Goal: Task Accomplishment & Management: Manage account settings

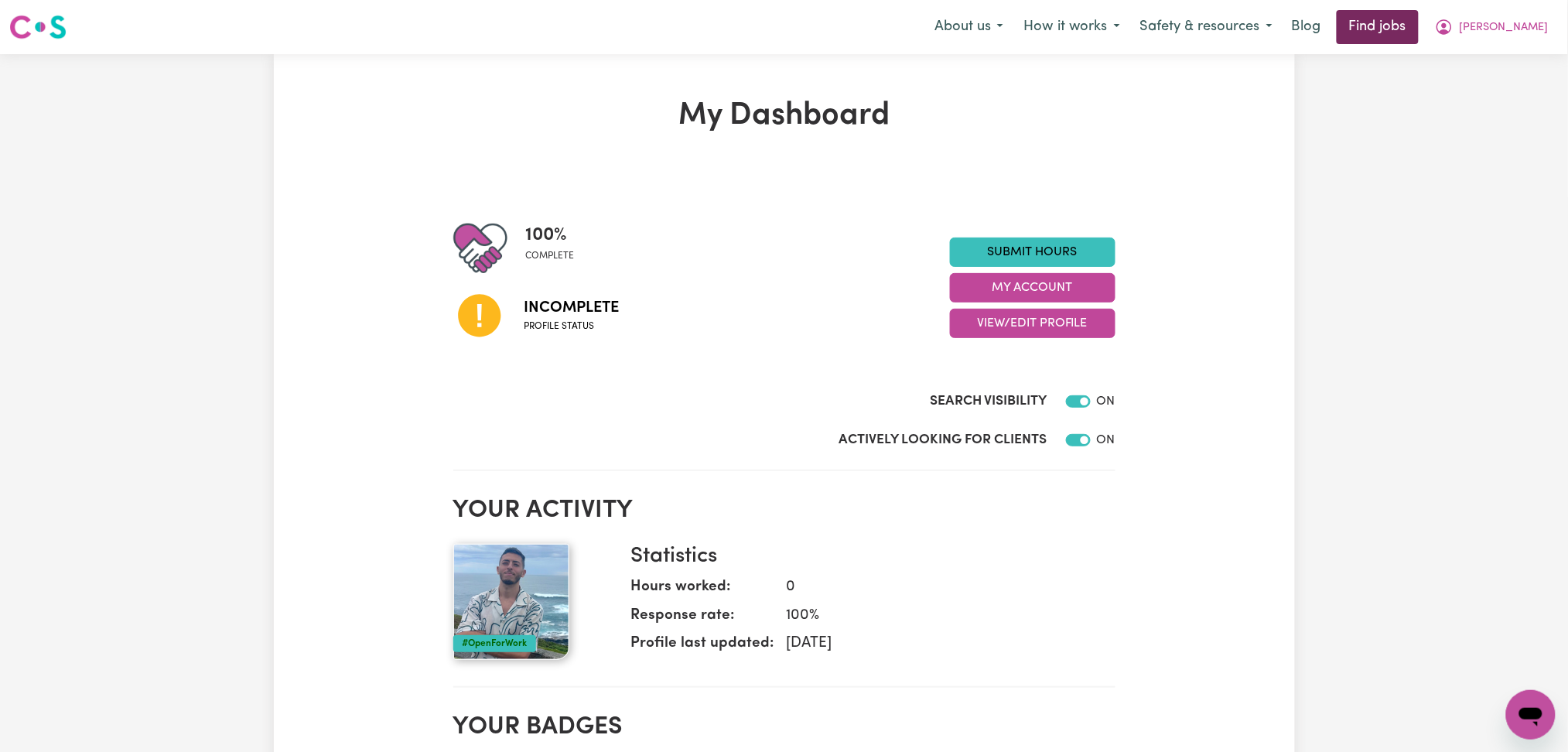
click at [1419, 19] on link "Find jobs" at bounding box center [1377, 27] width 82 height 34
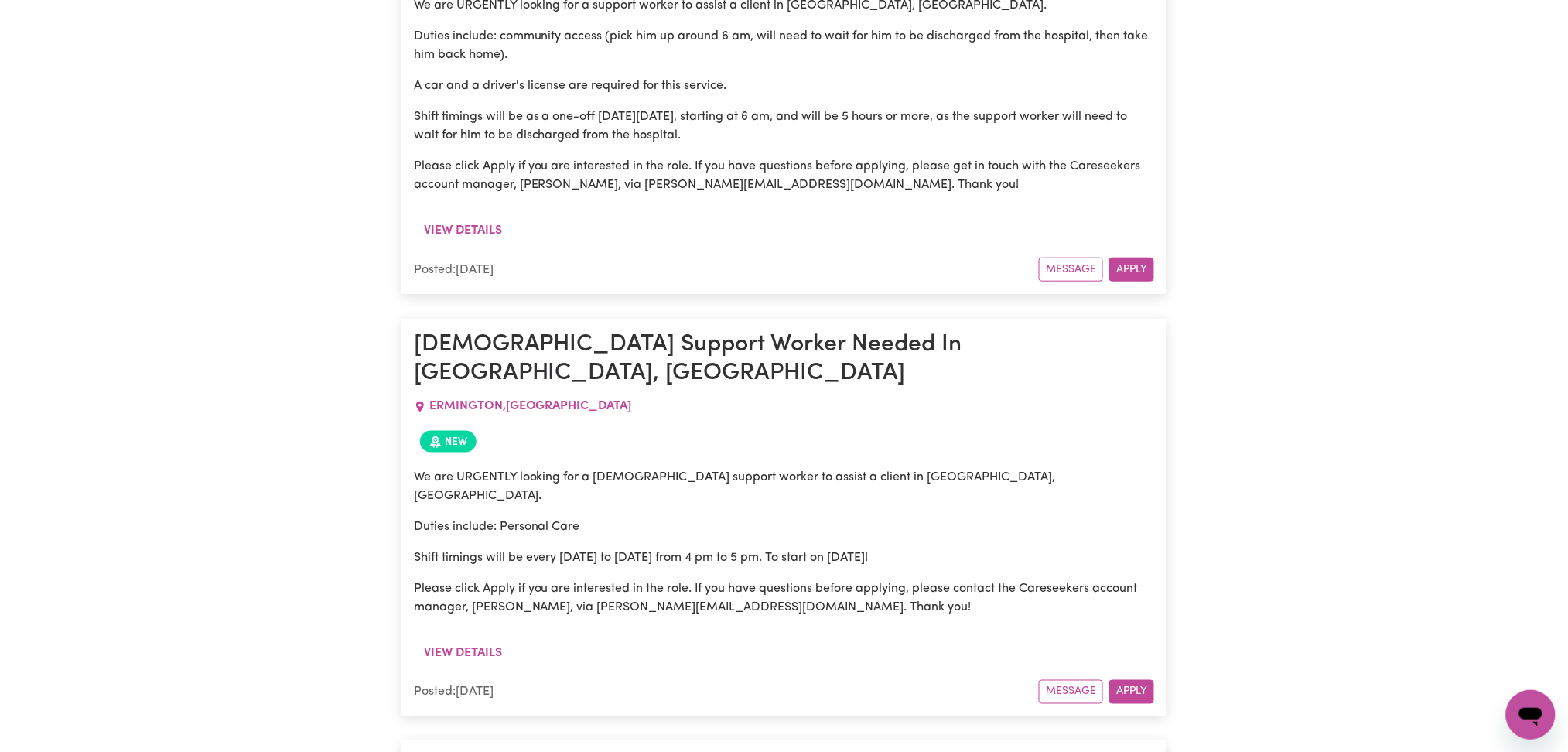
scroll to position [10893, 0]
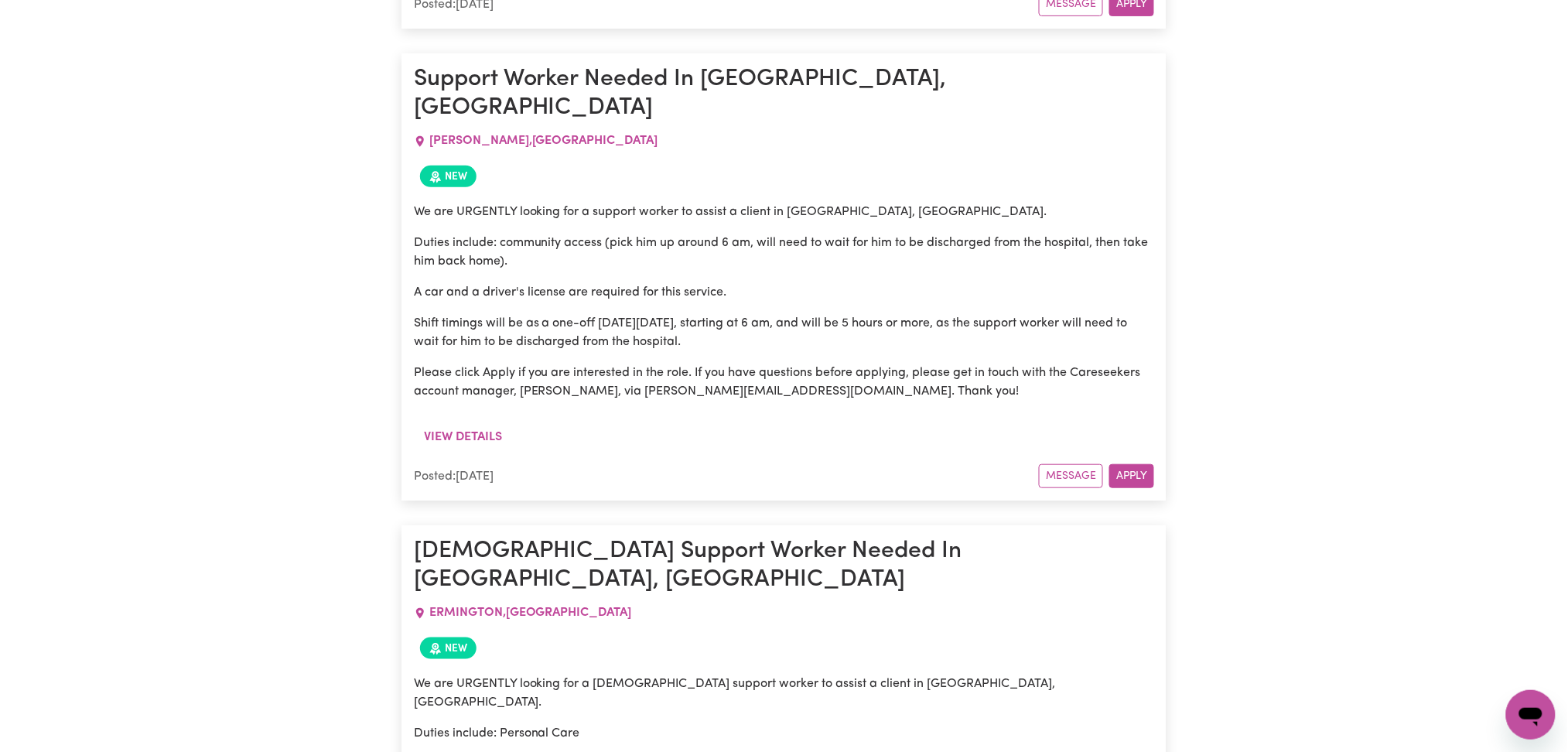
copy span "[PERSON_NAME]"
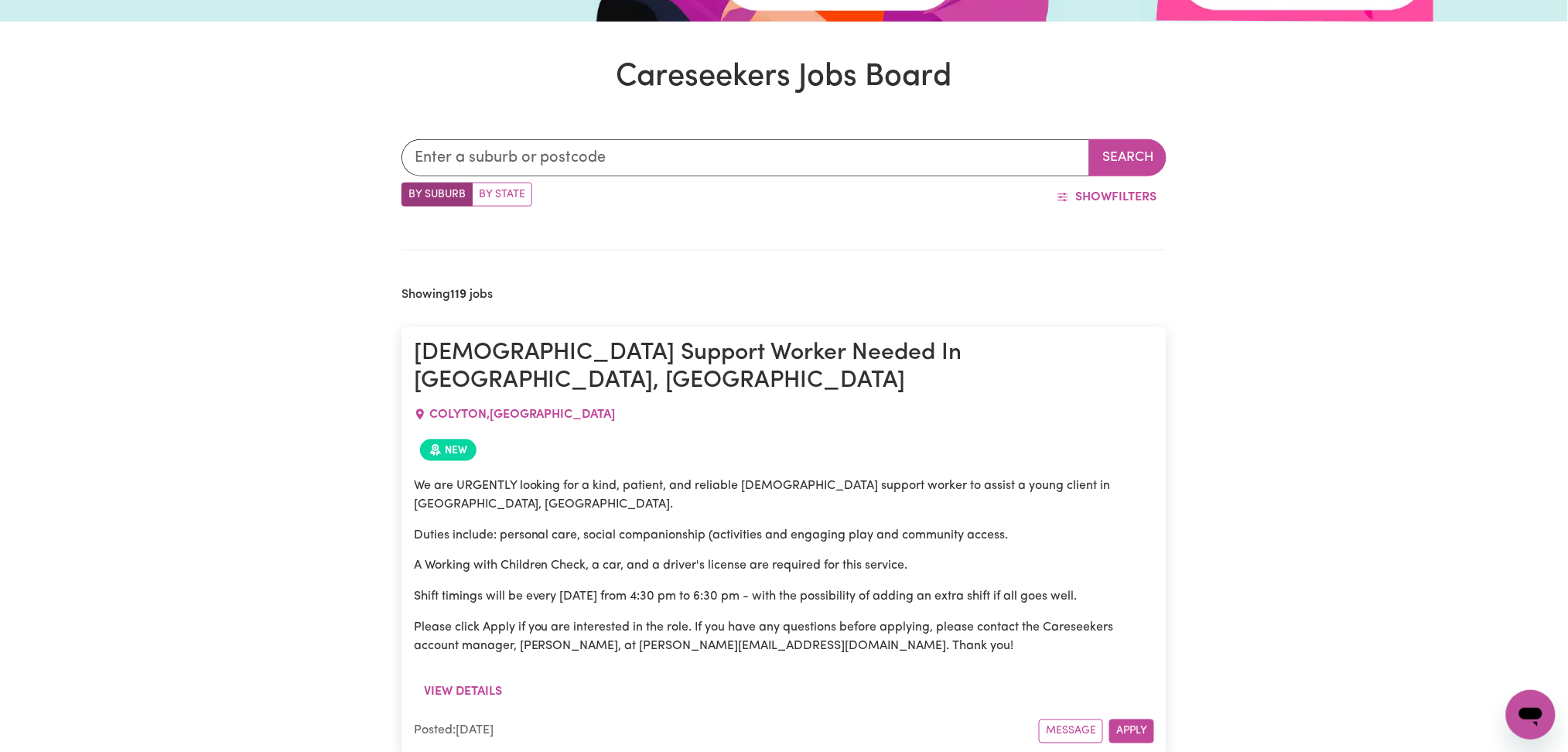
scroll to position [0, 0]
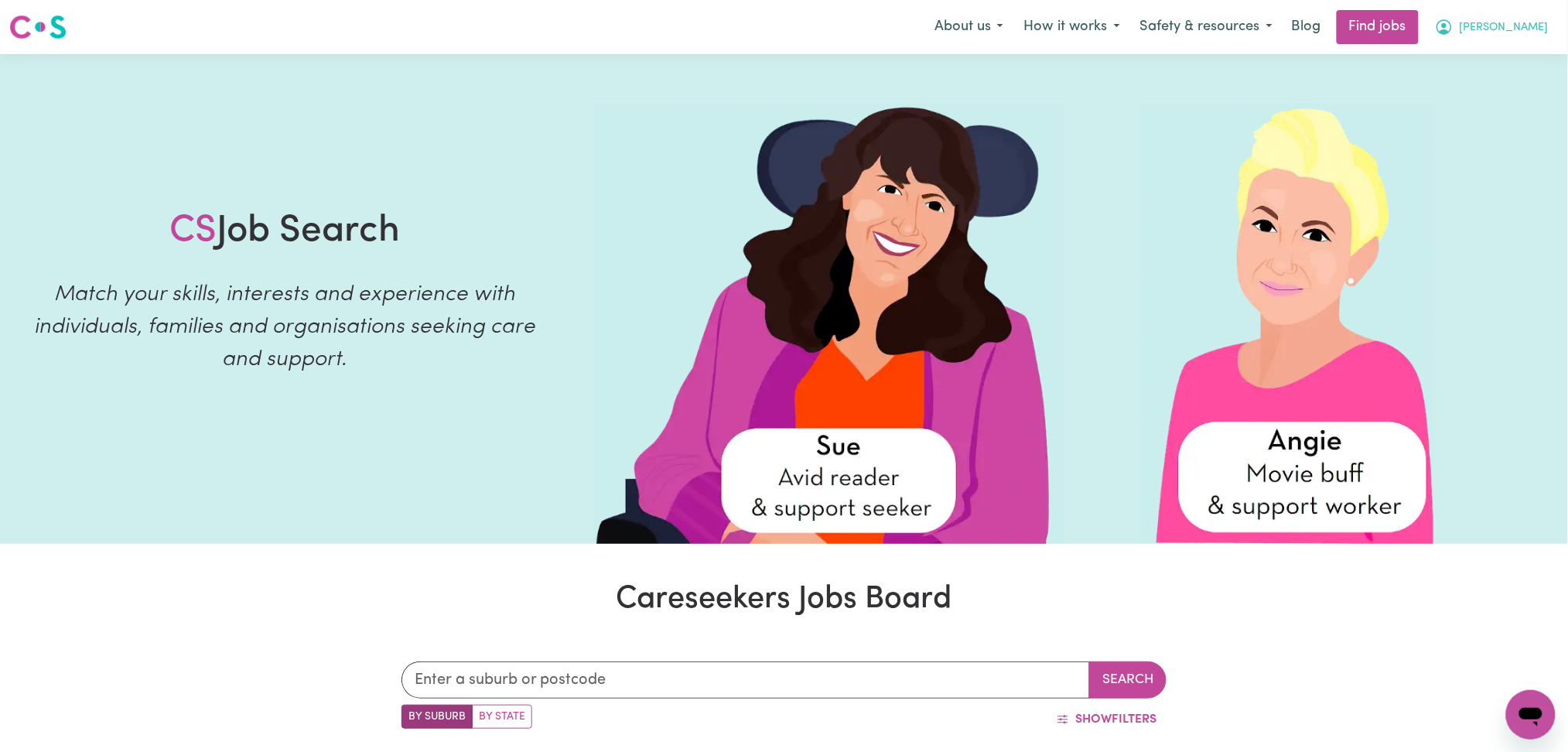
click at [1525, 15] on button "[PERSON_NAME]" at bounding box center [1492, 27] width 134 height 33
click at [1493, 119] on link "Logout" at bounding box center [1497, 118] width 122 height 29
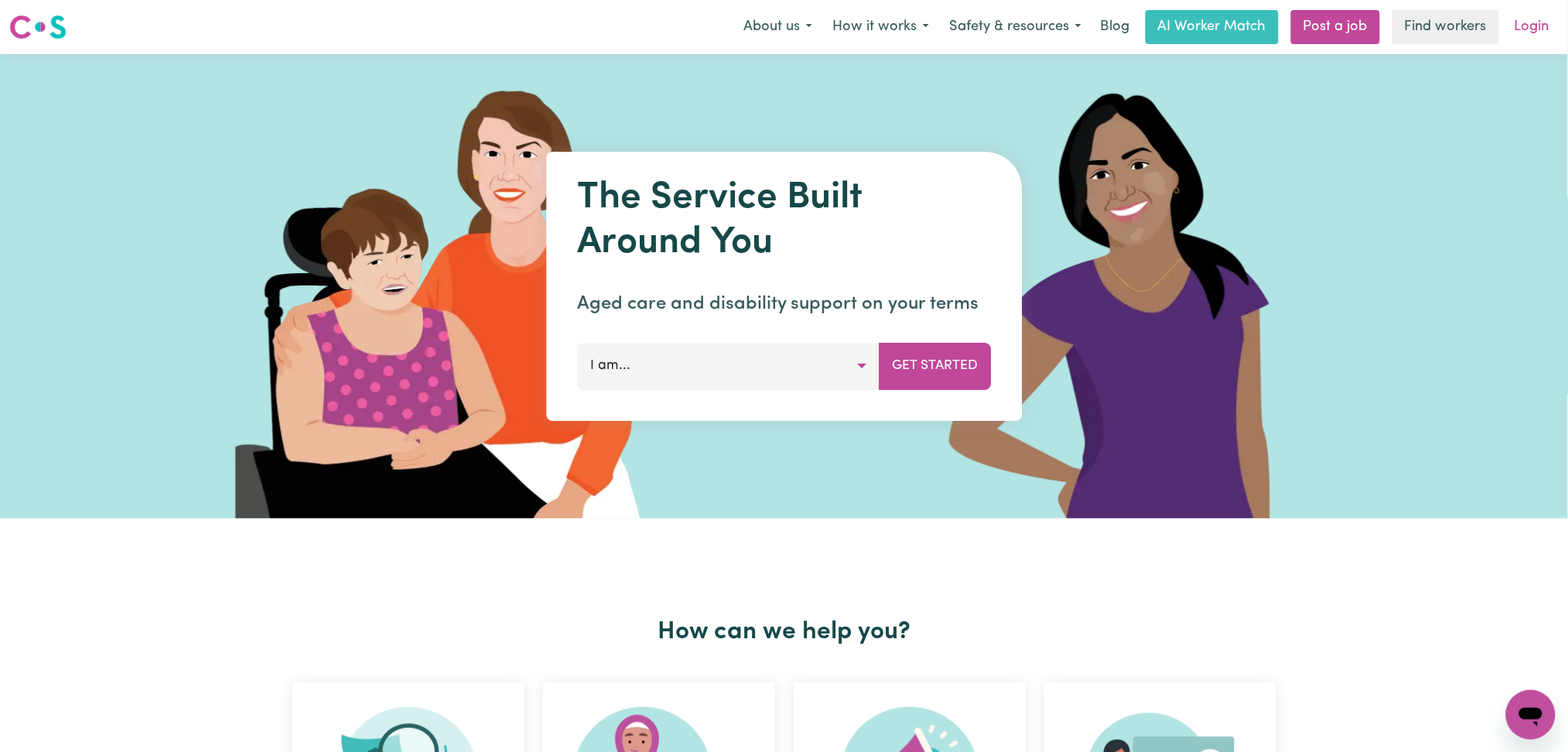
click at [1514, 40] on link "Login" at bounding box center [1533, 27] width 53 height 34
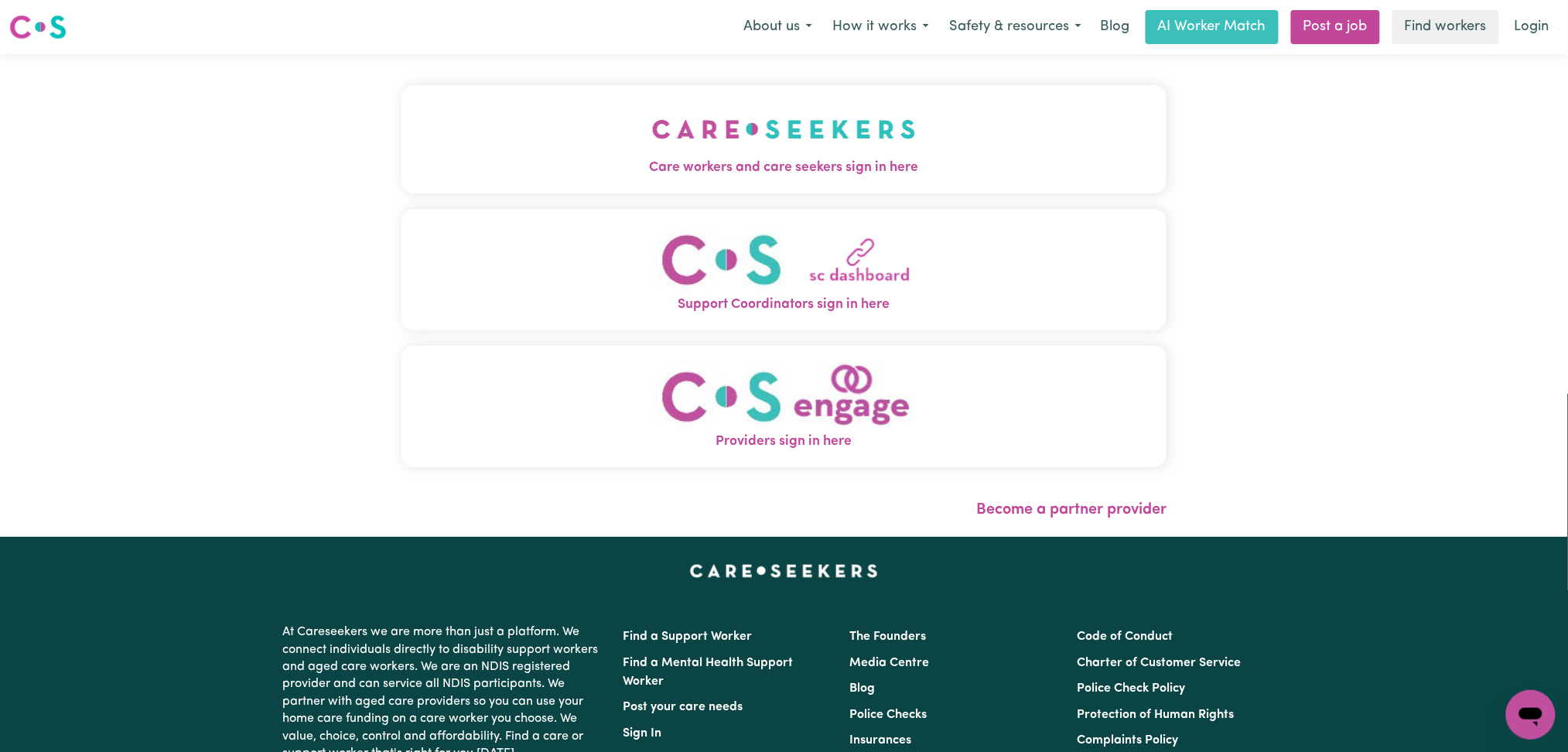
click at [402, 133] on button "Care workers and care seekers sign in here" at bounding box center [784, 139] width 766 height 108
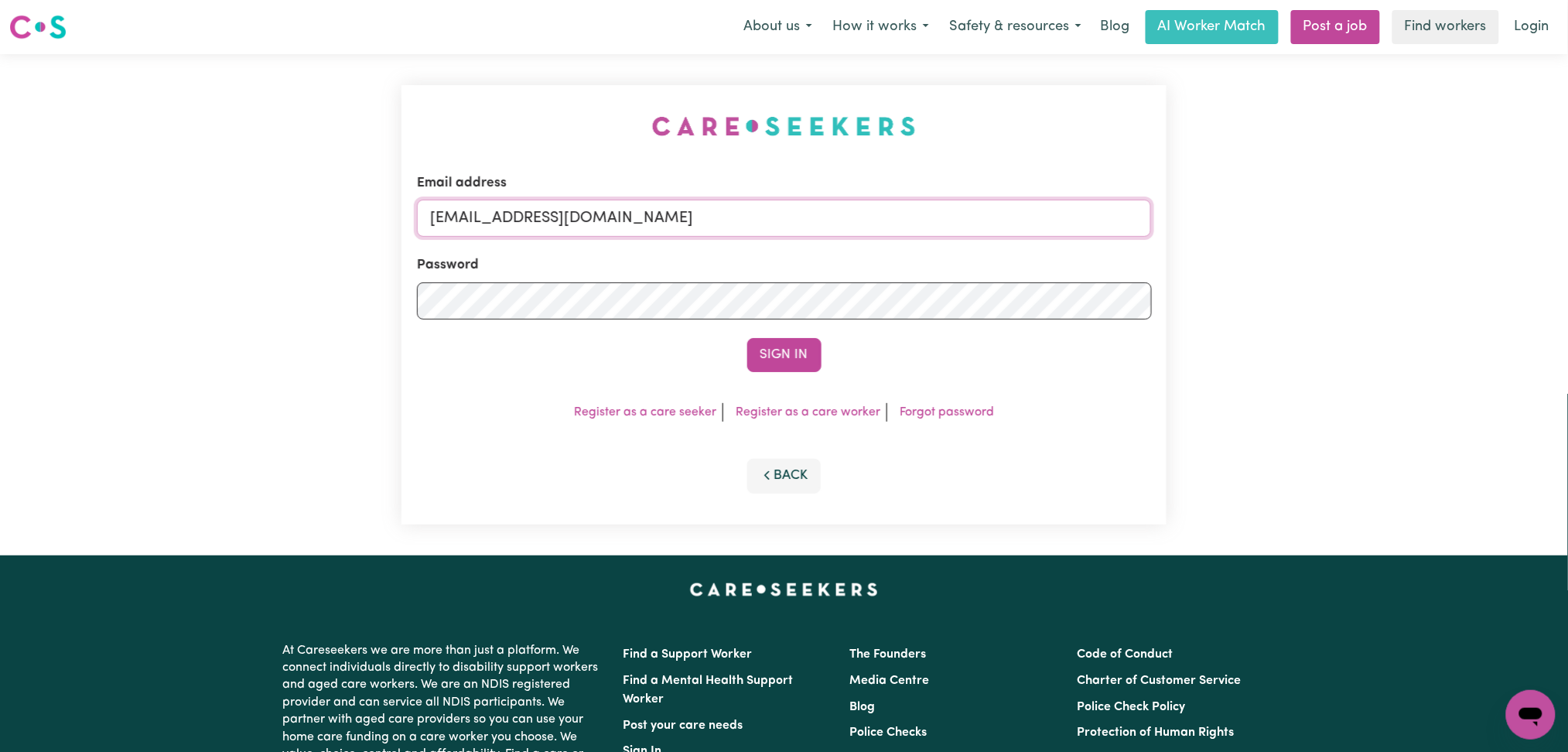
click at [663, 230] on input "[EMAIL_ADDRESS][DOMAIN_NAME]" at bounding box center [784, 218] width 735 height 37
drag, startPoint x: 513, startPoint y: 216, endPoint x: 988, endPoint y: 253, distance: 476.4
click at [988, 253] on form "Email address Superuser~[EMAIL_ADDRESS][DOMAIN_NAME] Password Sign In" at bounding box center [784, 273] width 735 height 199
type input "Superuser~[EMAIL_ADDRESS][DOMAIN_NAME]"
click at [786, 355] on button "Sign In" at bounding box center [784, 355] width 74 height 34
